Goal: Book appointment/travel/reservation

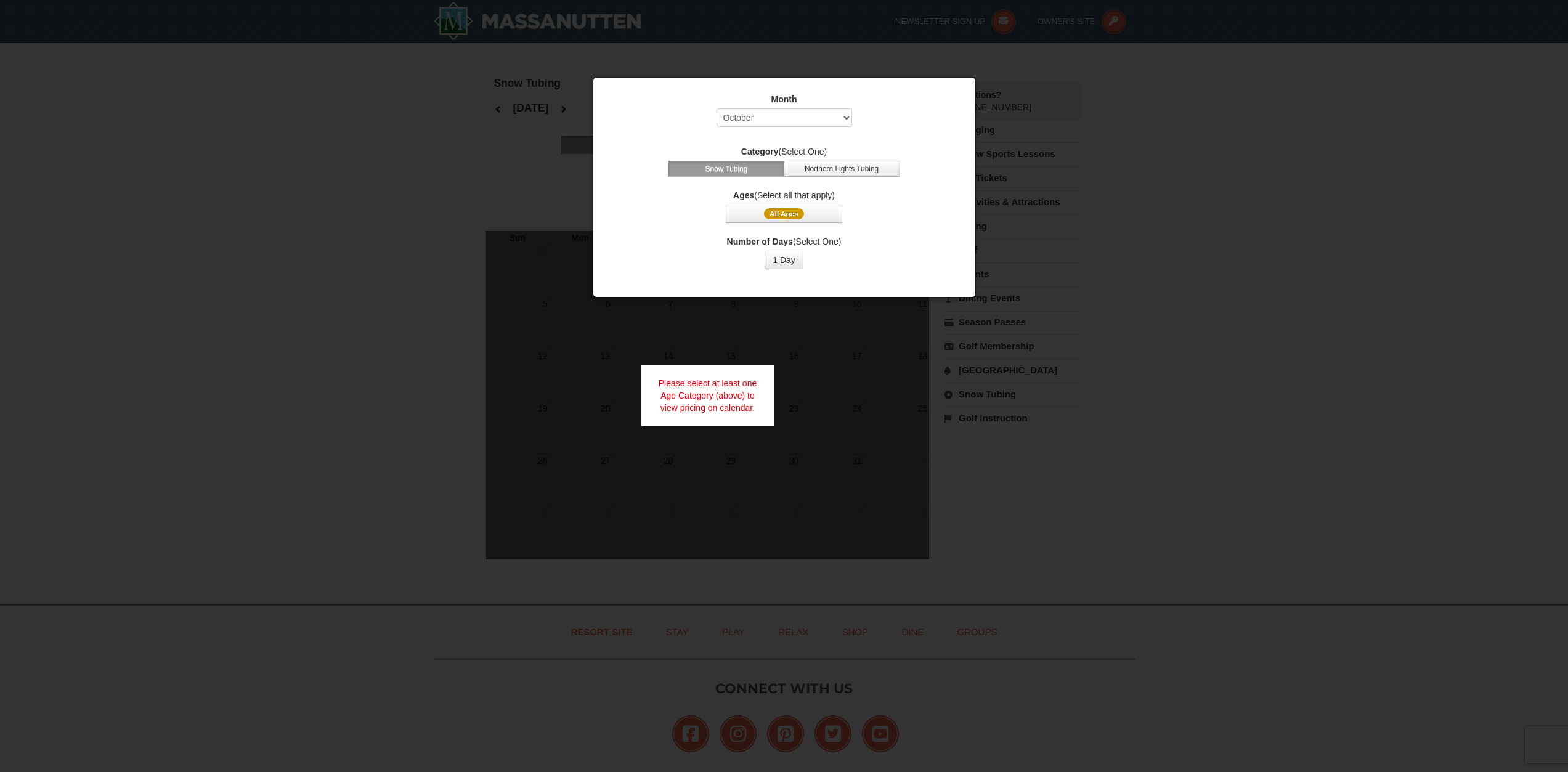
click at [743, 168] on button "Snow Tubing" at bounding box center [726, 169] width 116 height 16
select select "1"
click at [783, 259] on button "1 Day" at bounding box center [784, 259] width 39 height 19
click at [779, 213] on span "All Ages" at bounding box center [784, 213] width 40 height 11
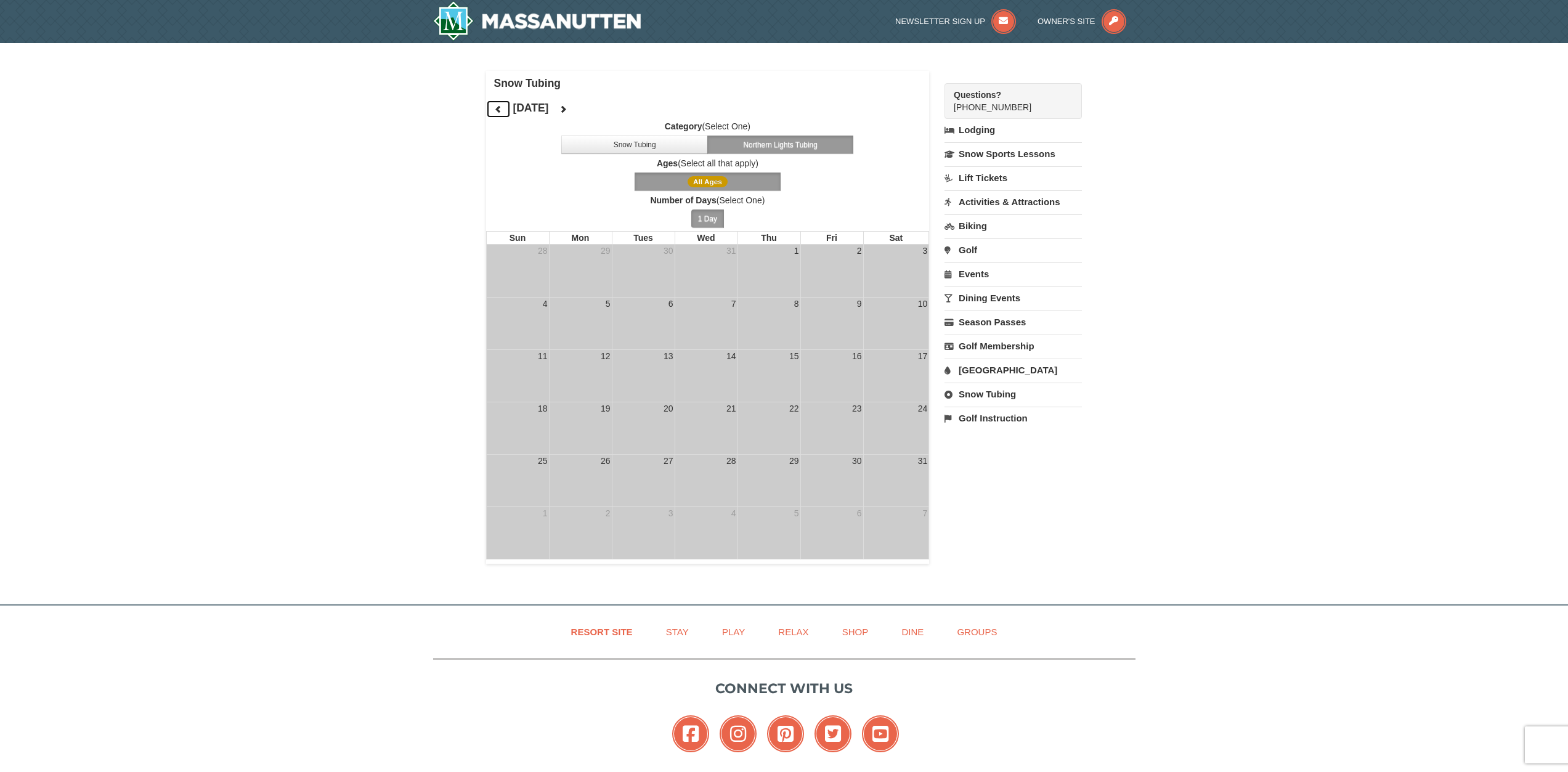
click at [498, 111] on icon at bounding box center [498, 109] width 8 height 8
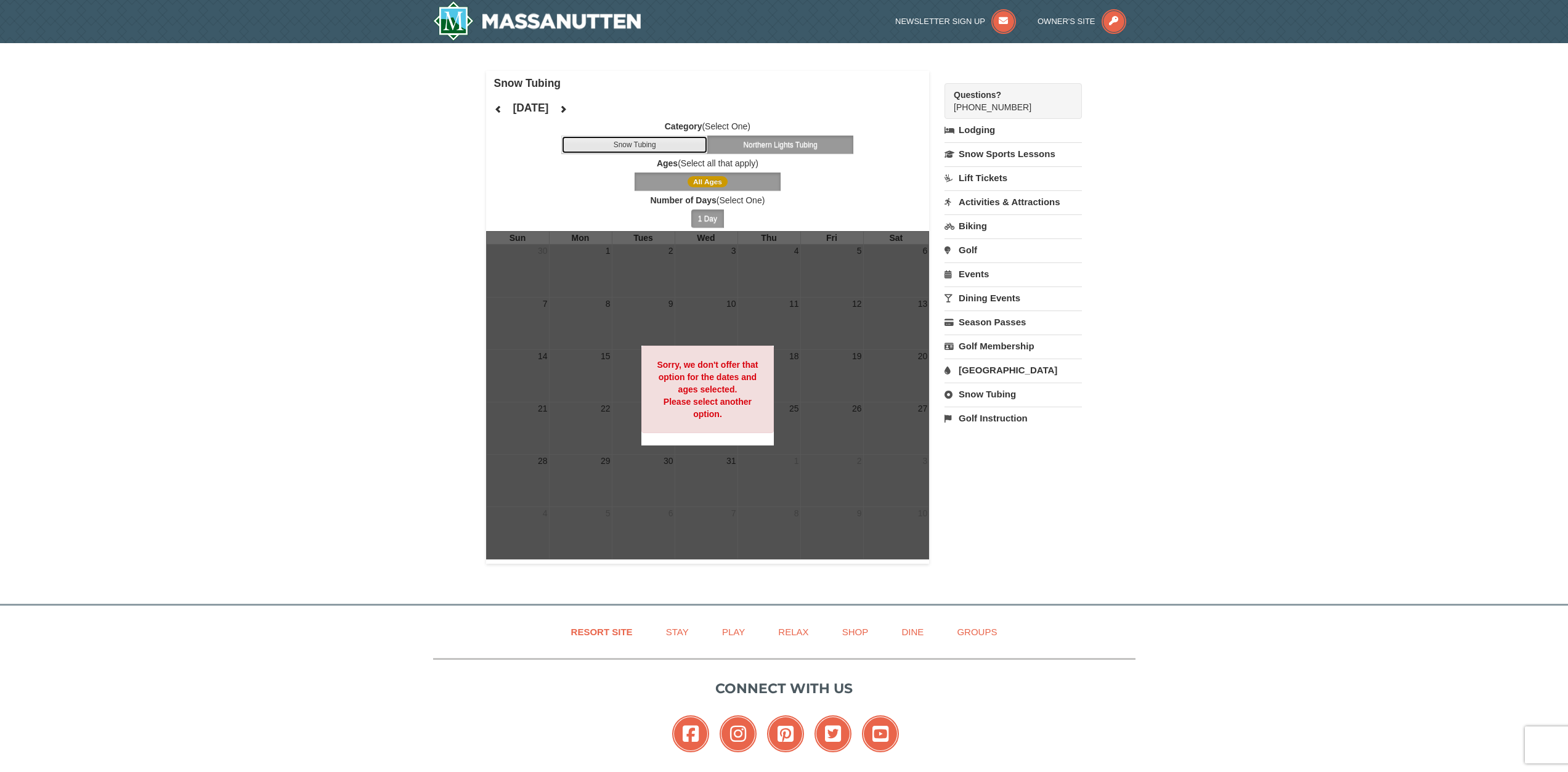
click at [641, 144] on button "Snow Tubing" at bounding box center [634, 144] width 146 height 19
click at [707, 179] on span "All Ages" at bounding box center [707, 181] width 40 height 11
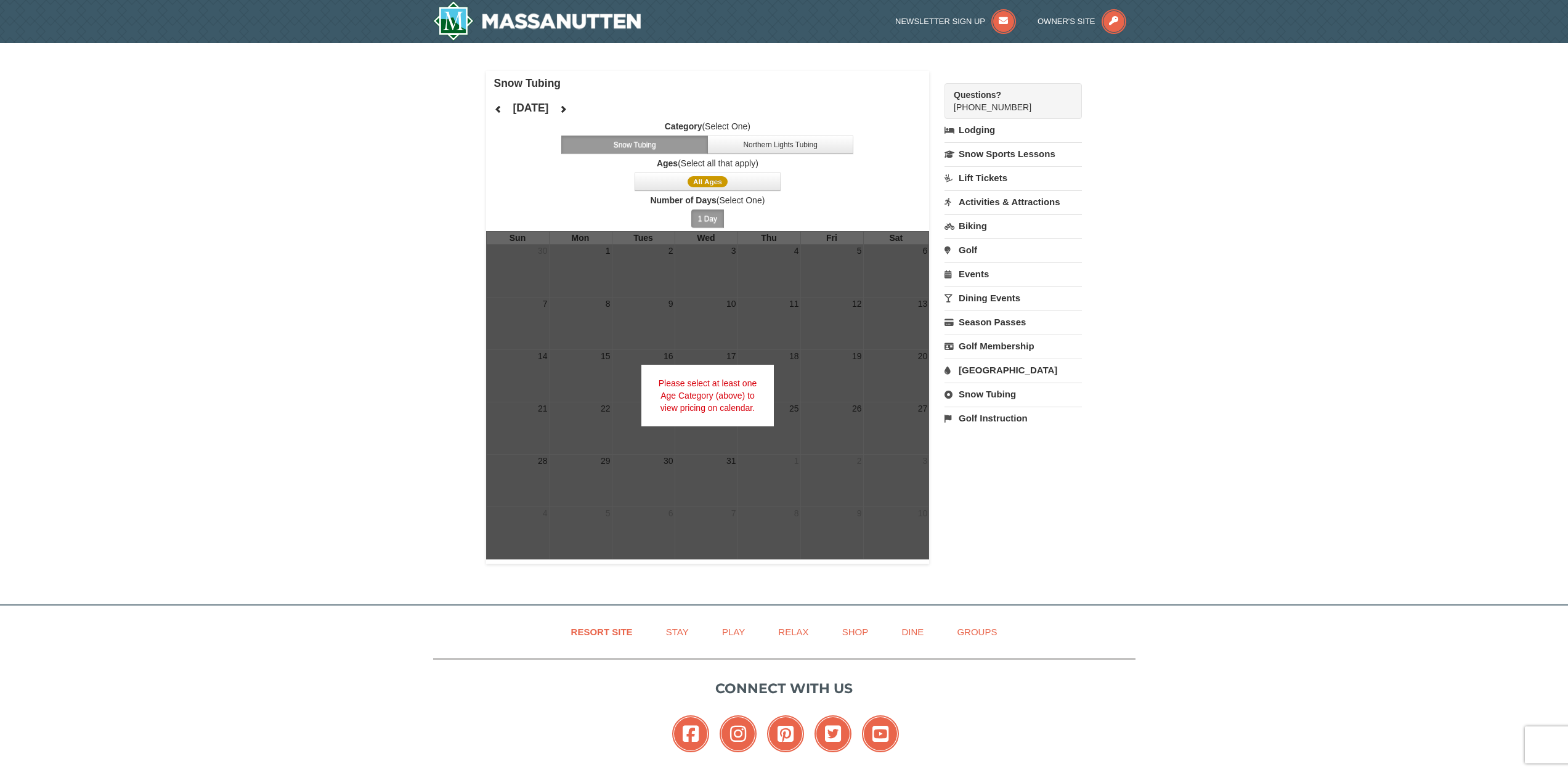
click at [706, 217] on button "1 Day" at bounding box center [707, 219] width 33 height 19
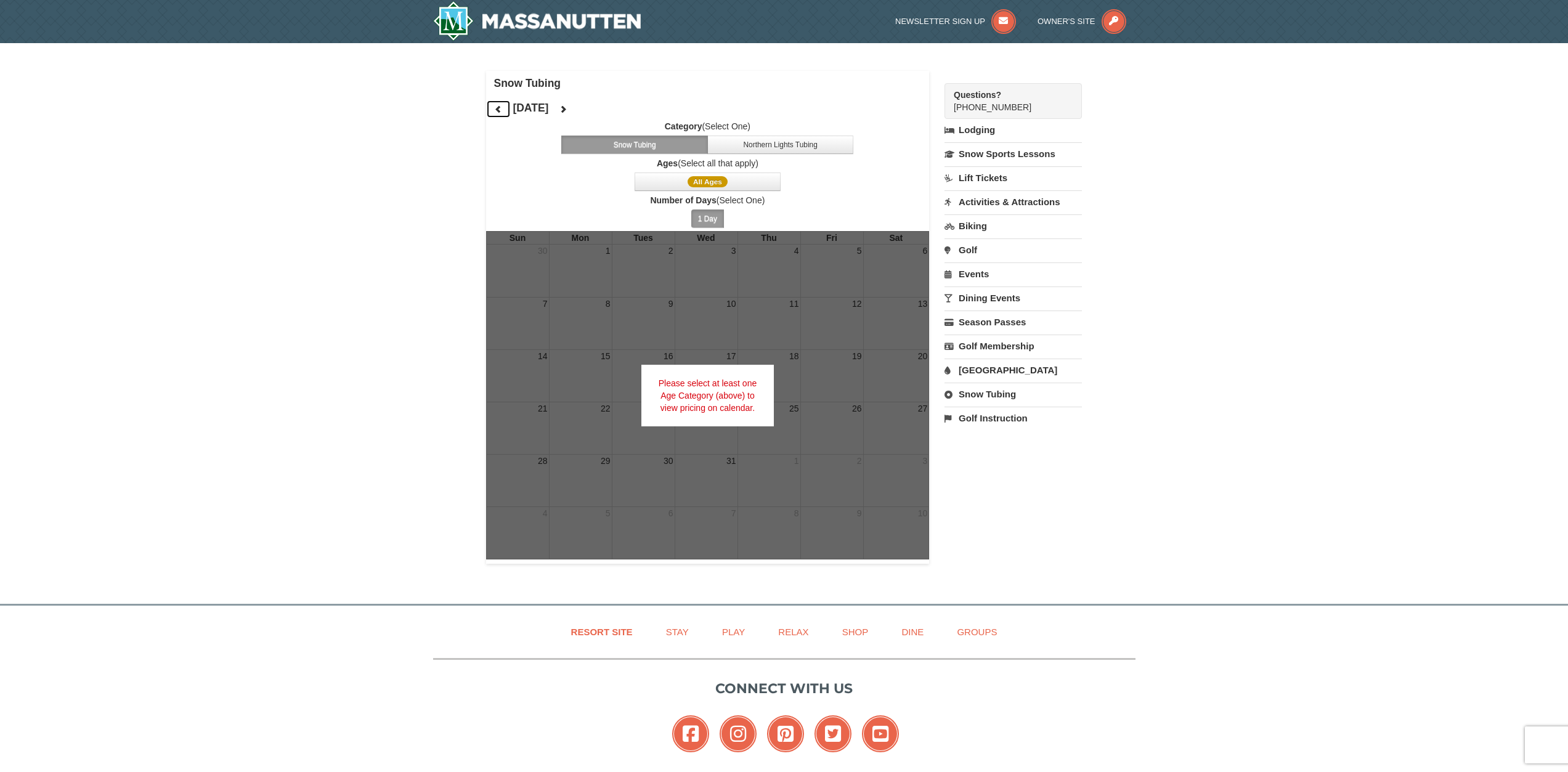
click at [495, 103] on button at bounding box center [498, 109] width 25 height 19
click at [638, 143] on button "Snow Tubing" at bounding box center [634, 144] width 146 height 19
click at [704, 180] on span "All Ages" at bounding box center [707, 181] width 40 height 11
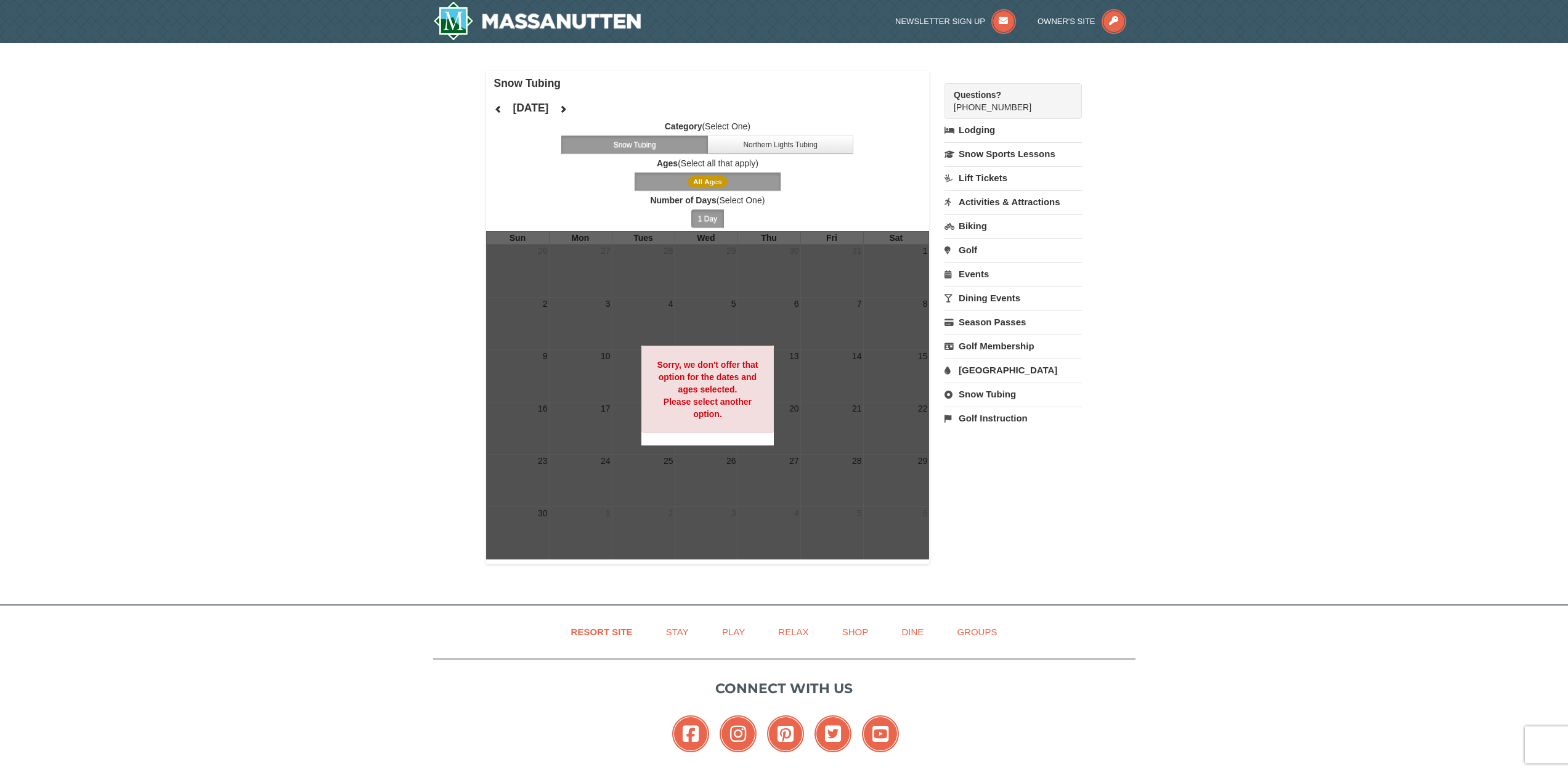
click at [708, 219] on button "1 Day" at bounding box center [707, 219] width 33 height 19
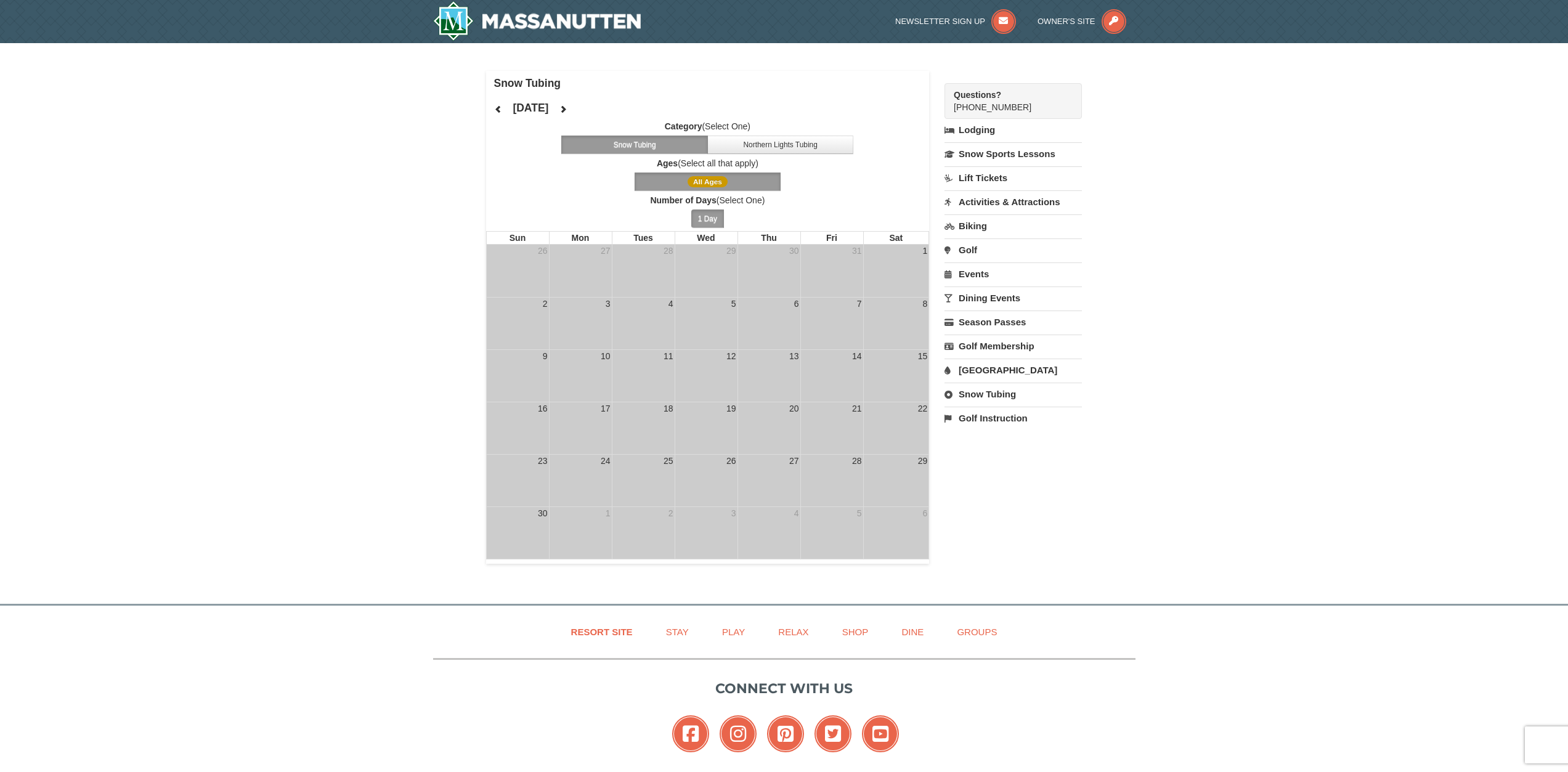
click at [994, 395] on link "Snow Tubing" at bounding box center [1013, 394] width 137 height 23
click at [964, 464] on button "Search" at bounding box center [965, 459] width 42 height 17
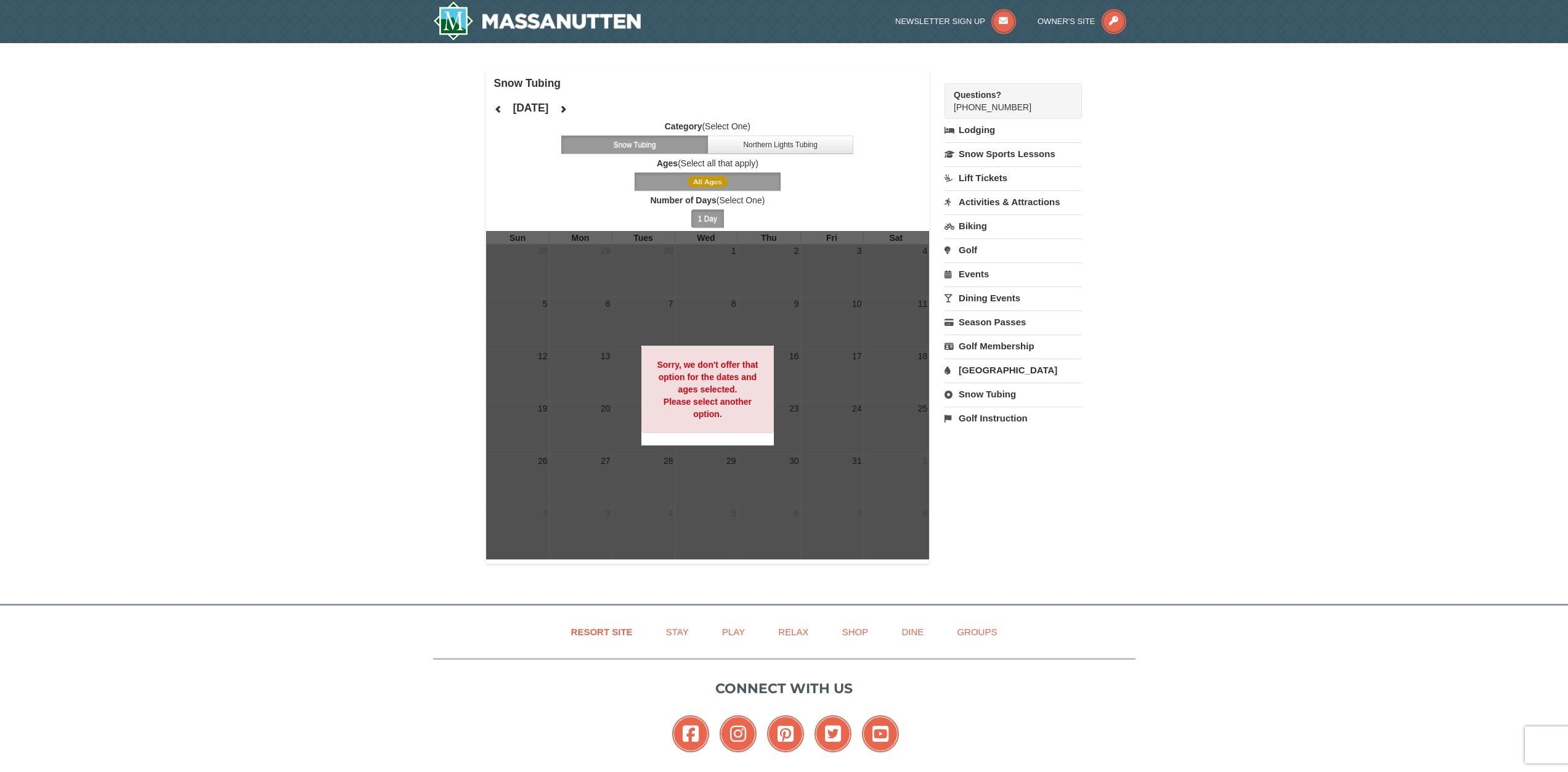
click at [1001, 396] on link "Snow Tubing" at bounding box center [1013, 394] width 137 height 23
select select "2"
click at [969, 457] on button "Search" at bounding box center [965, 459] width 42 height 17
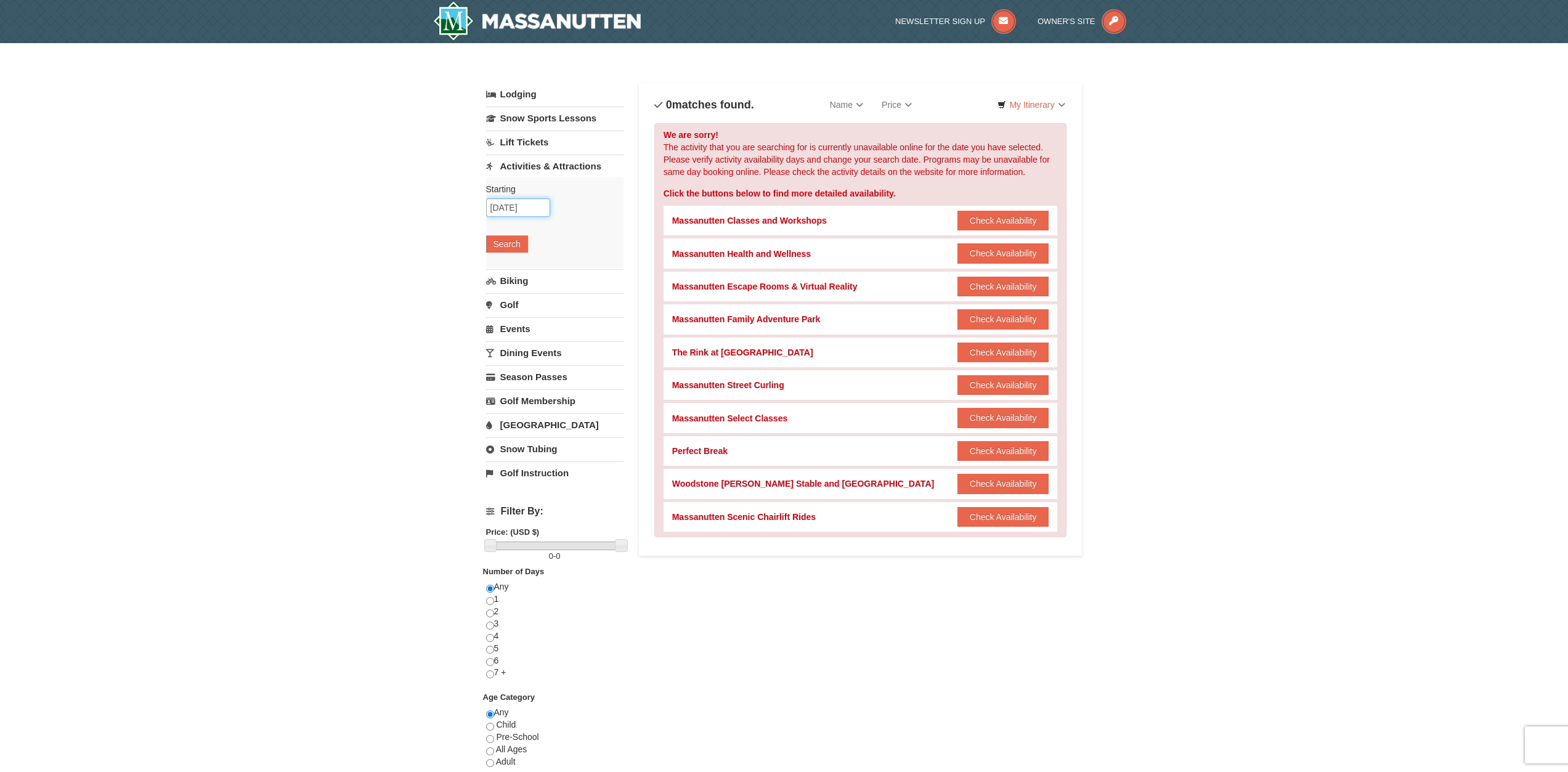
click at [536, 212] on input "10/11/2025" at bounding box center [518, 207] width 64 height 19
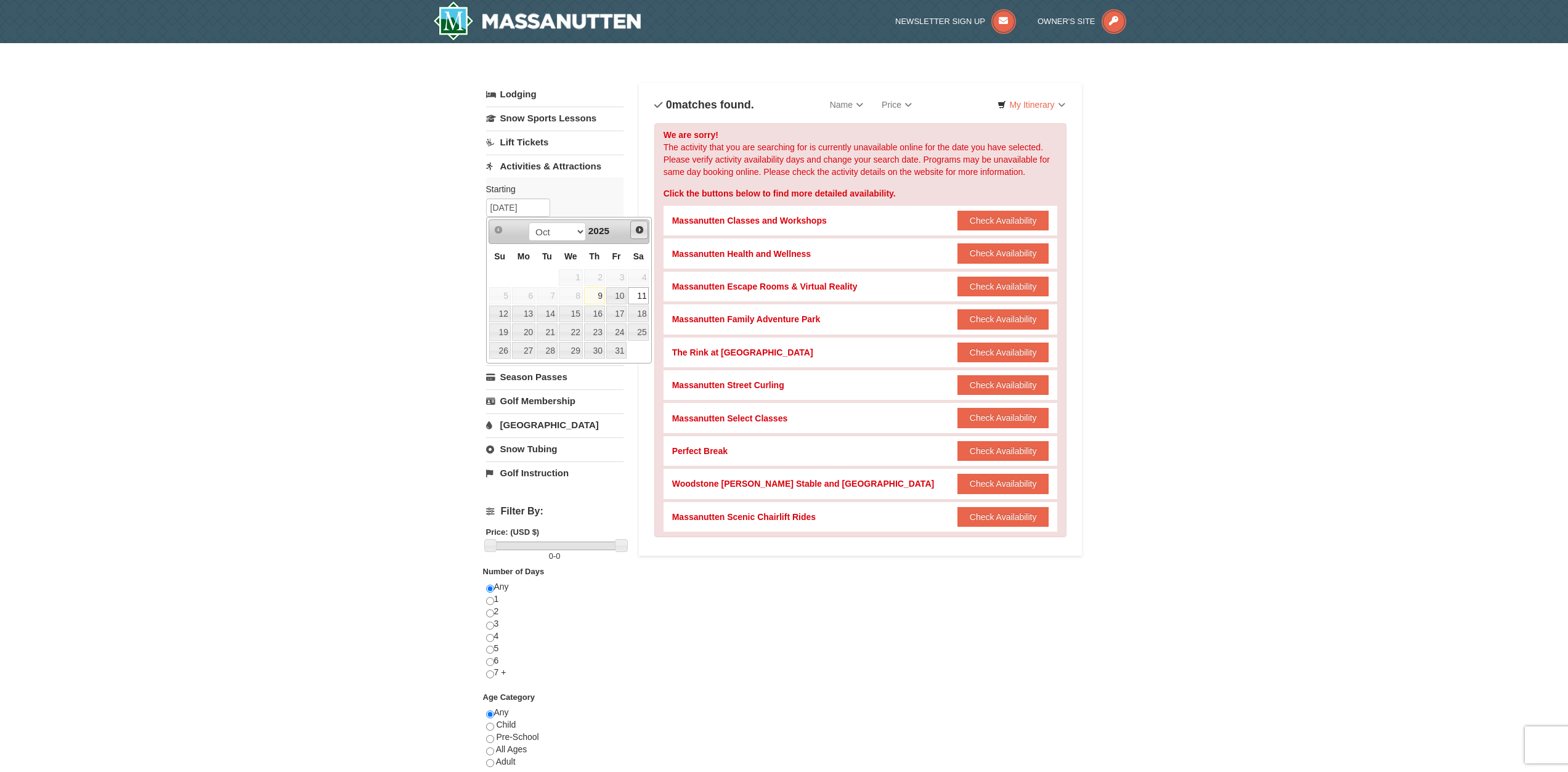
click at [642, 231] on span "Next" at bounding box center [639, 229] width 10 height 10
click at [625, 316] on link "16" at bounding box center [617, 314] width 21 height 17
type input "[DATE]"
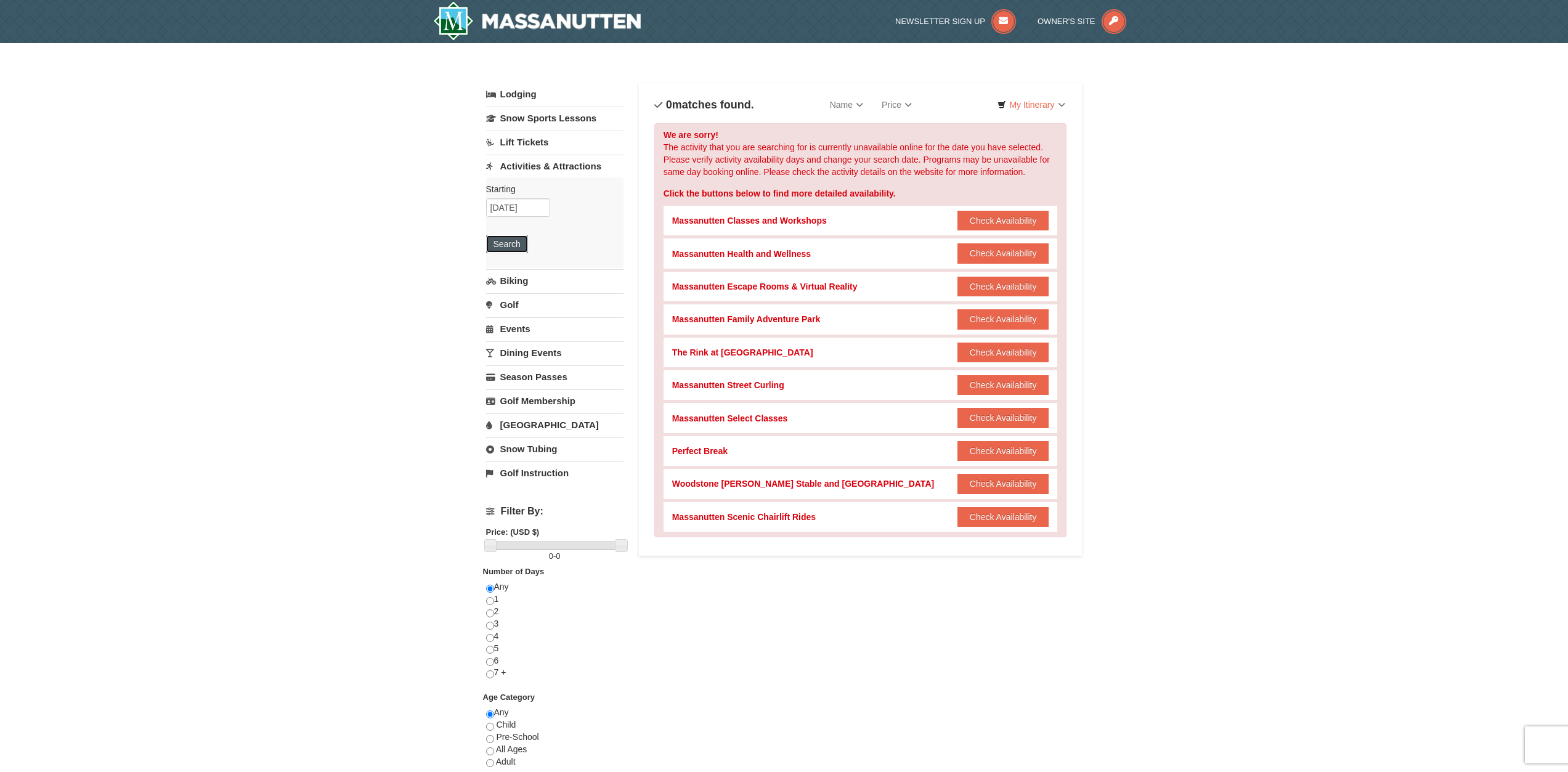
click at [507, 238] on button "Search" at bounding box center [507, 243] width 42 height 17
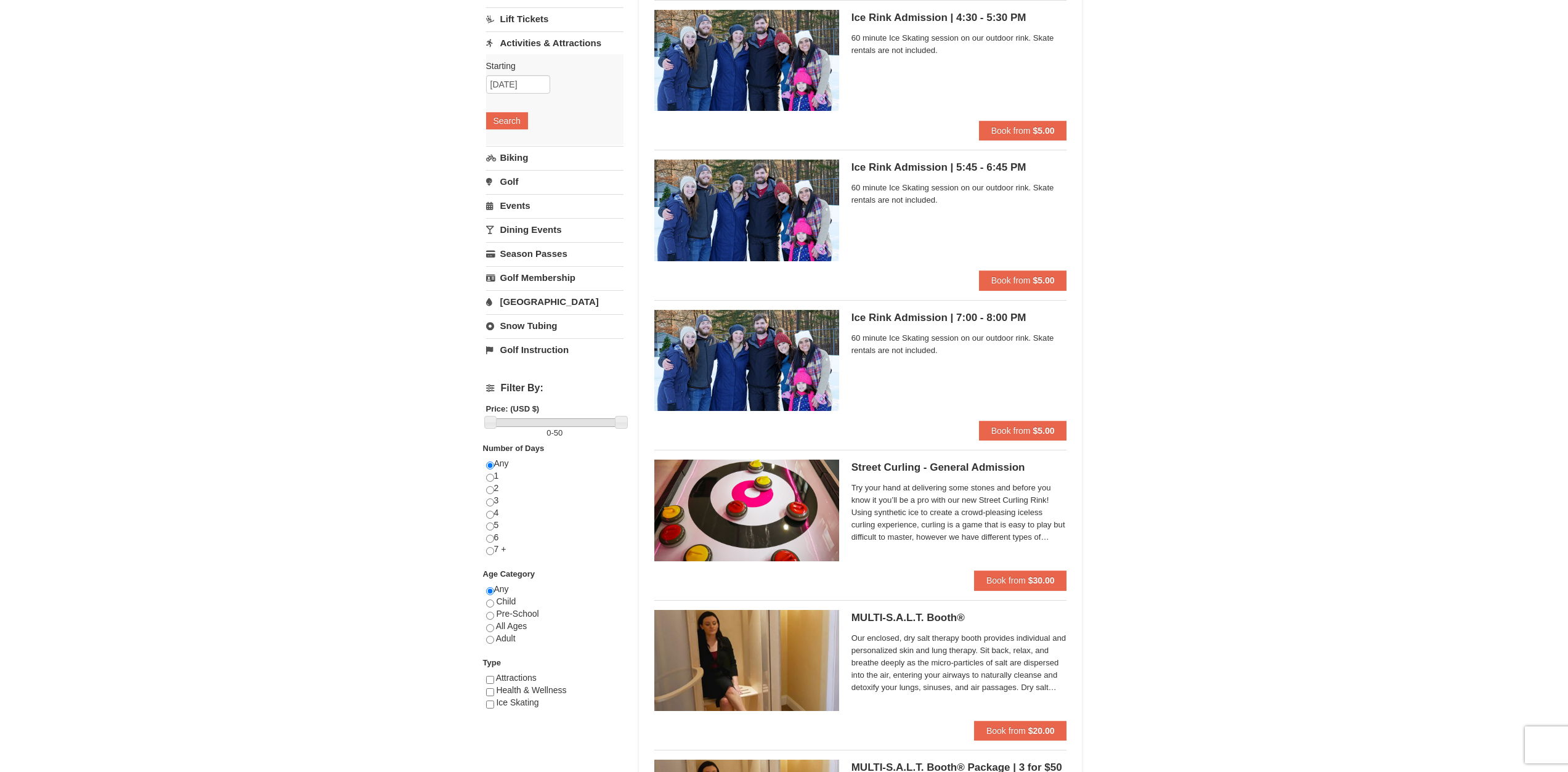
scroll to position [61, 0]
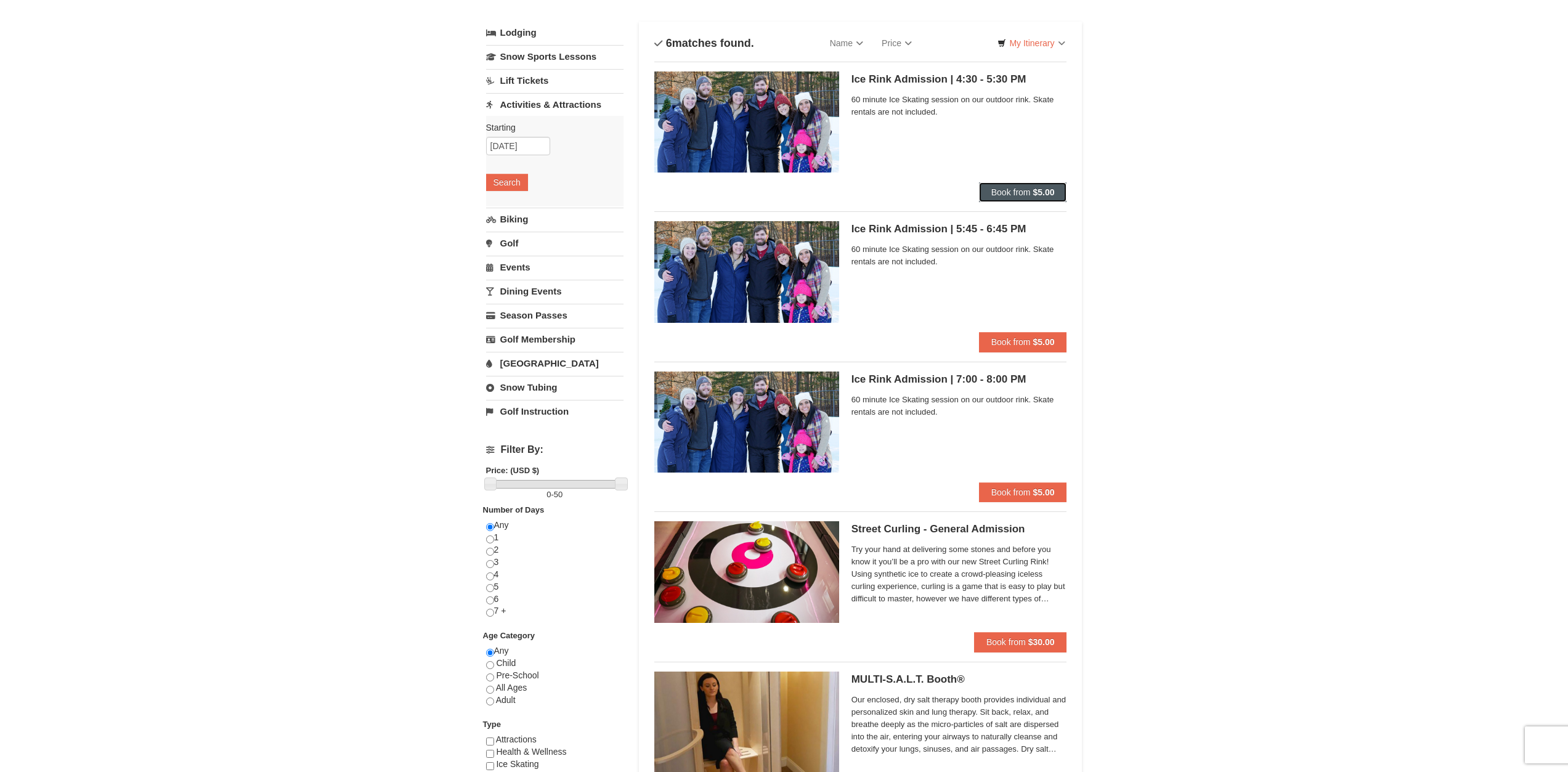
click at [1001, 191] on span "Book from" at bounding box center [1011, 192] width 40 height 10
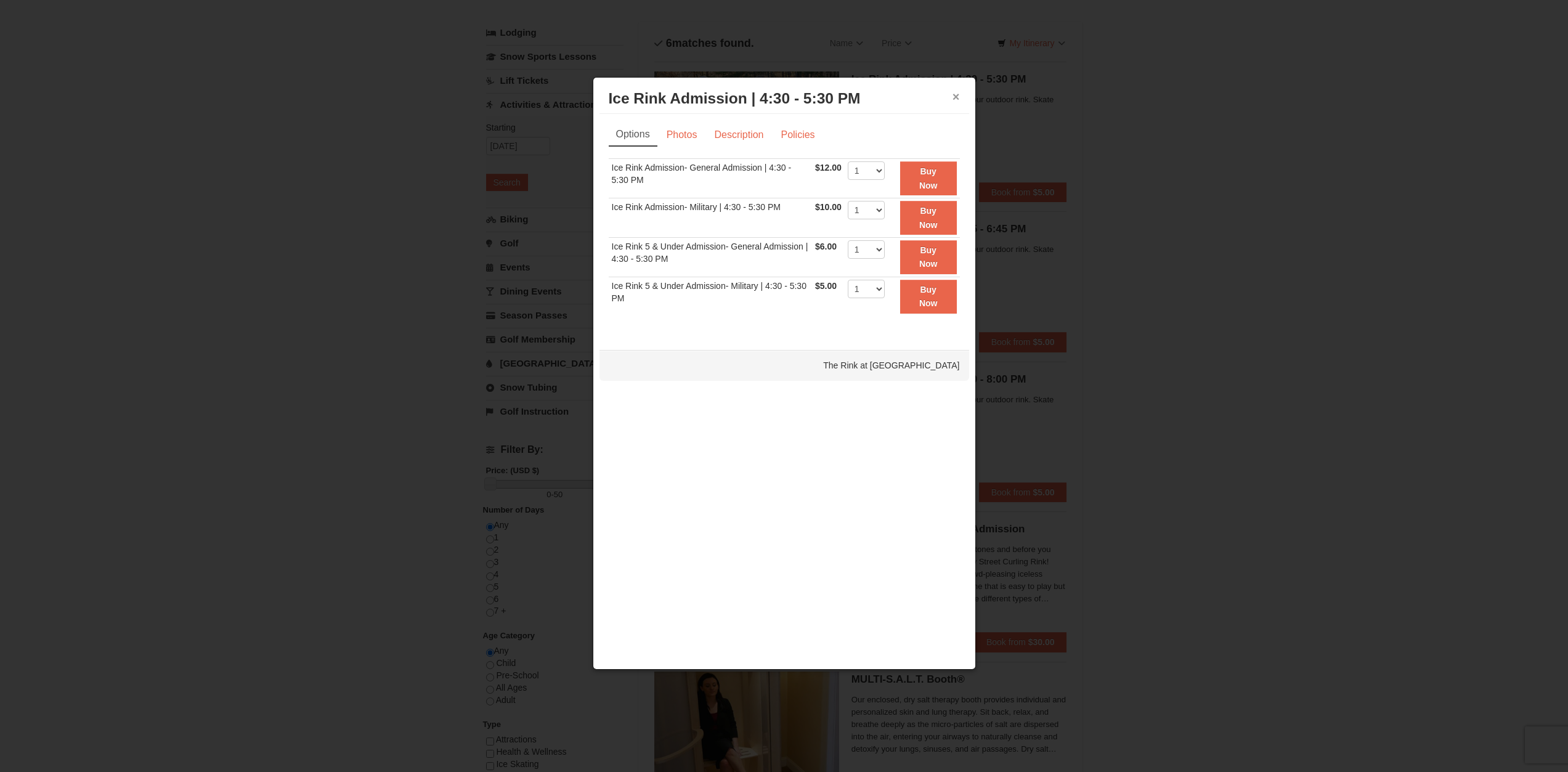
click at [958, 97] on button "×" at bounding box center [957, 96] width 8 height 12
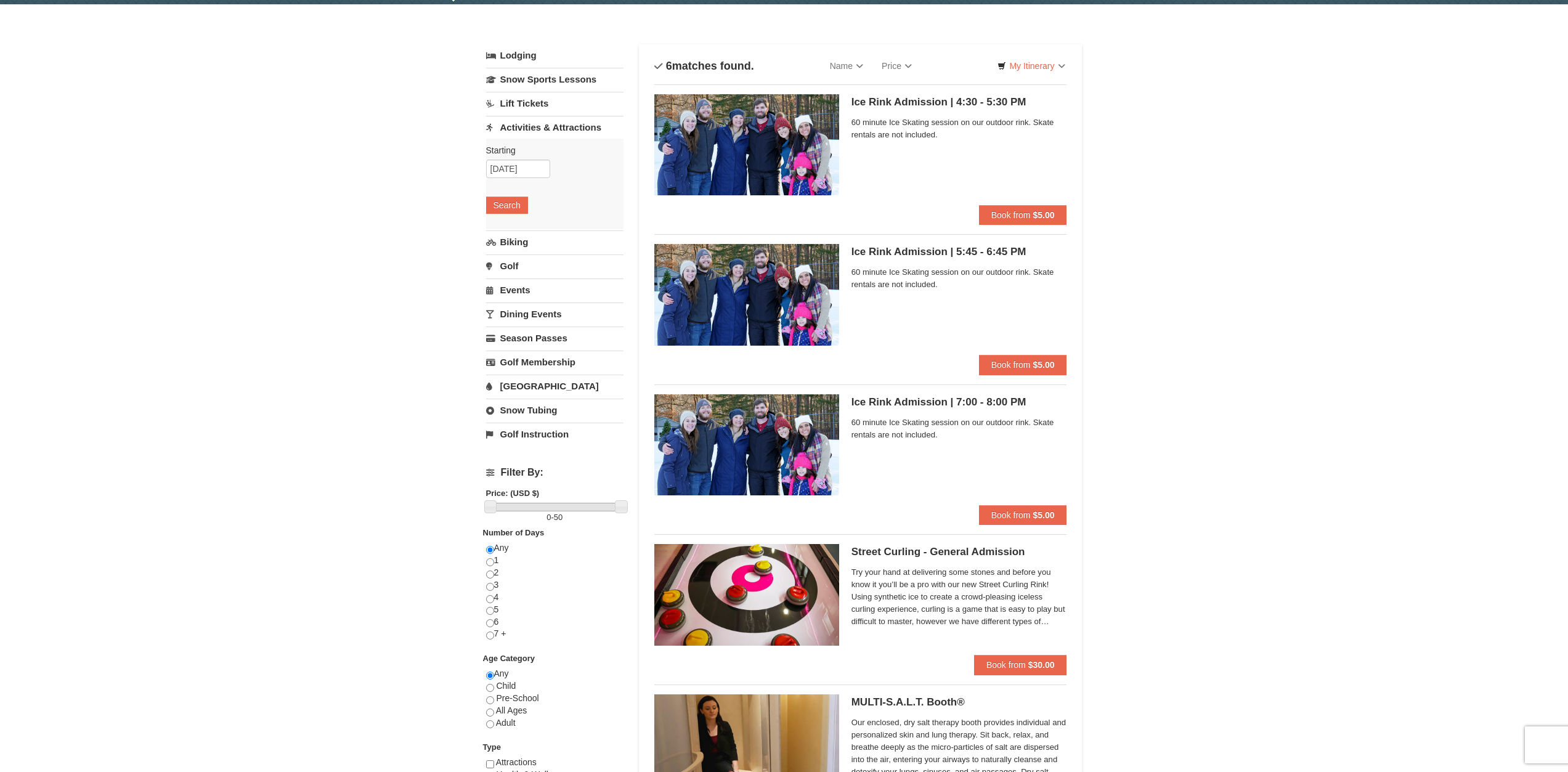
scroll to position [0, 0]
